Goal: Find specific page/section: Find specific page/section

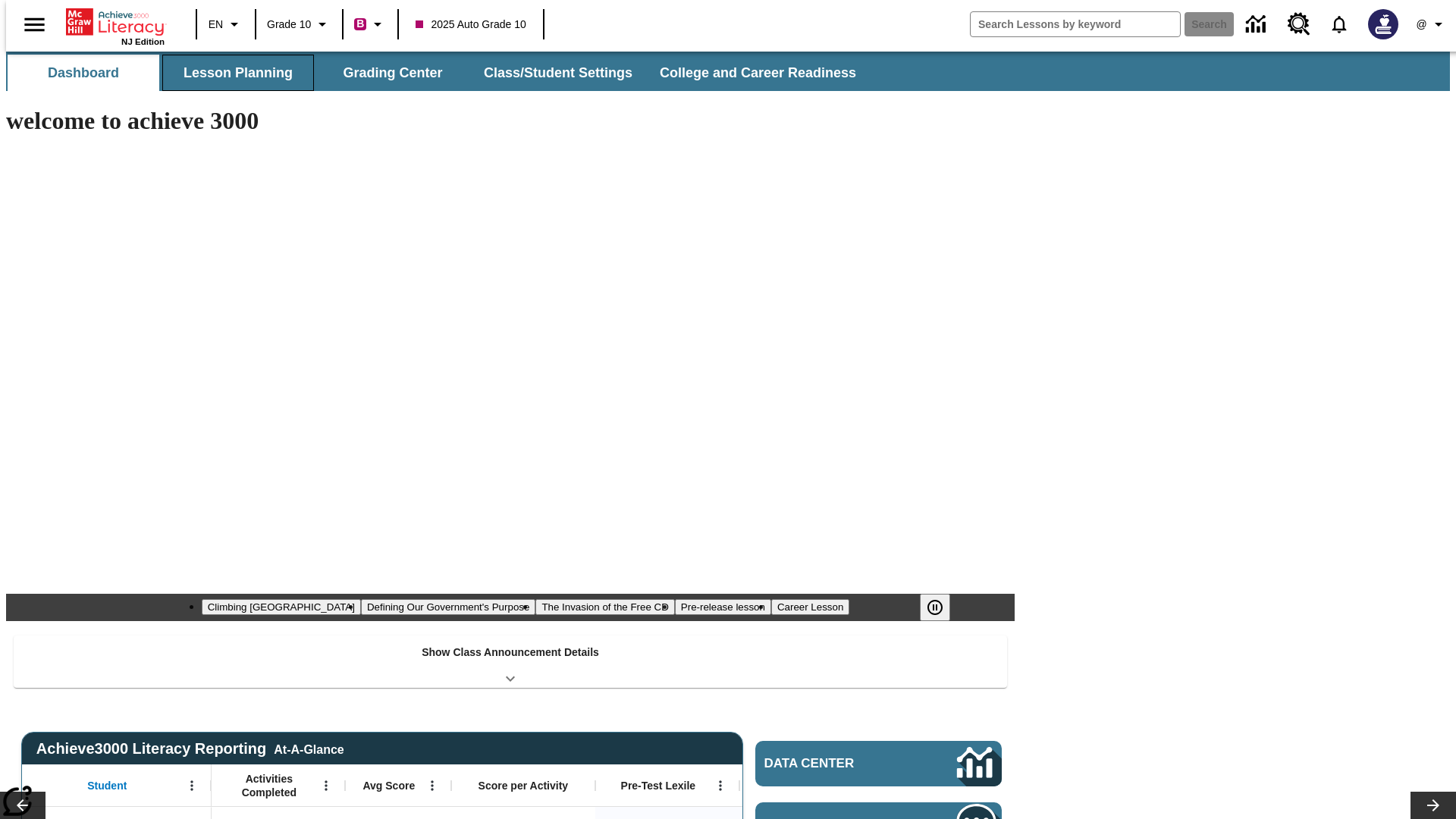
click at [232, 73] on button "Lesson Planning" at bounding box center [238, 72] width 152 height 36
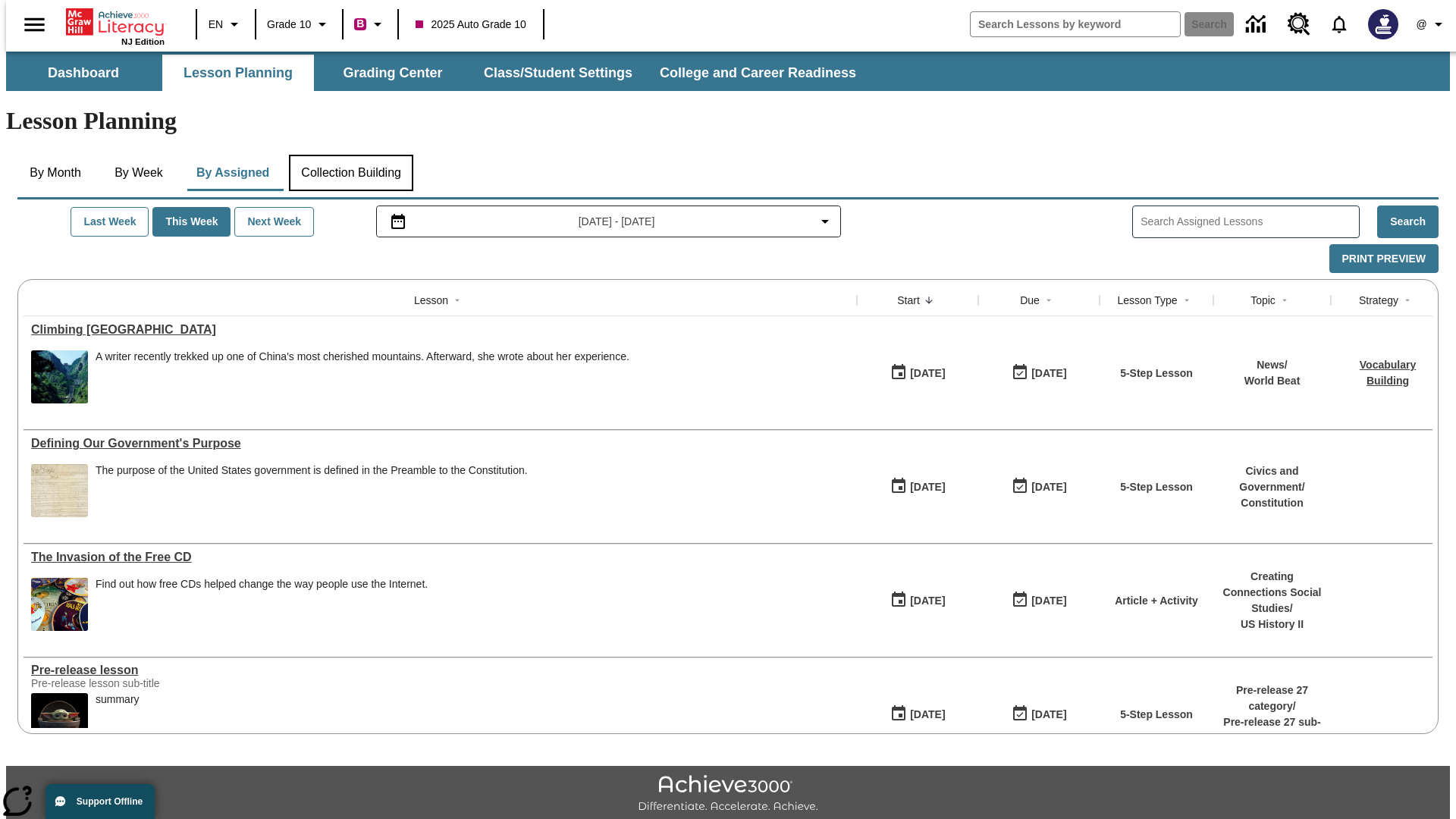
click at [351, 155] on button "Collection Building" at bounding box center [351, 173] width 124 height 36
